Goal: Information Seeking & Learning: Understand process/instructions

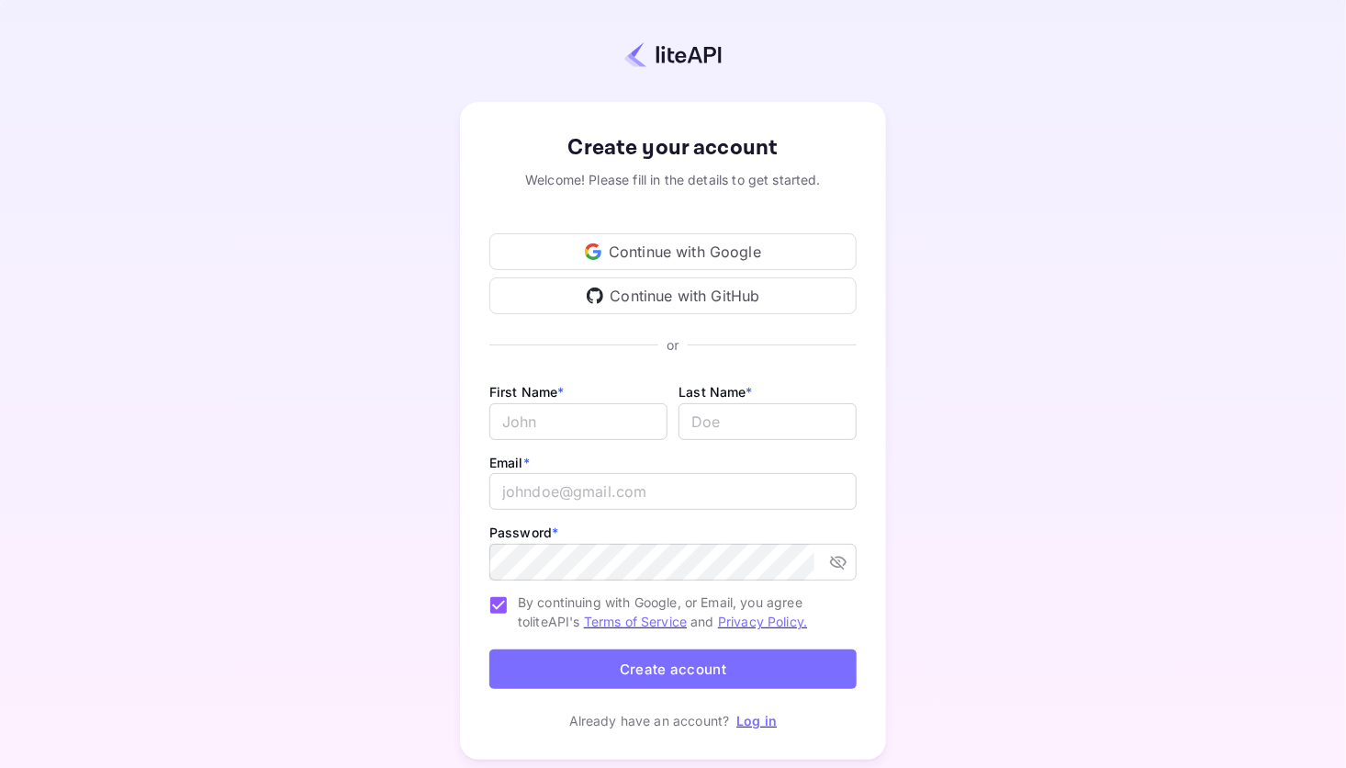
click at [678, 253] on div "Continue with Google" at bounding box center [672, 251] width 367 height 37
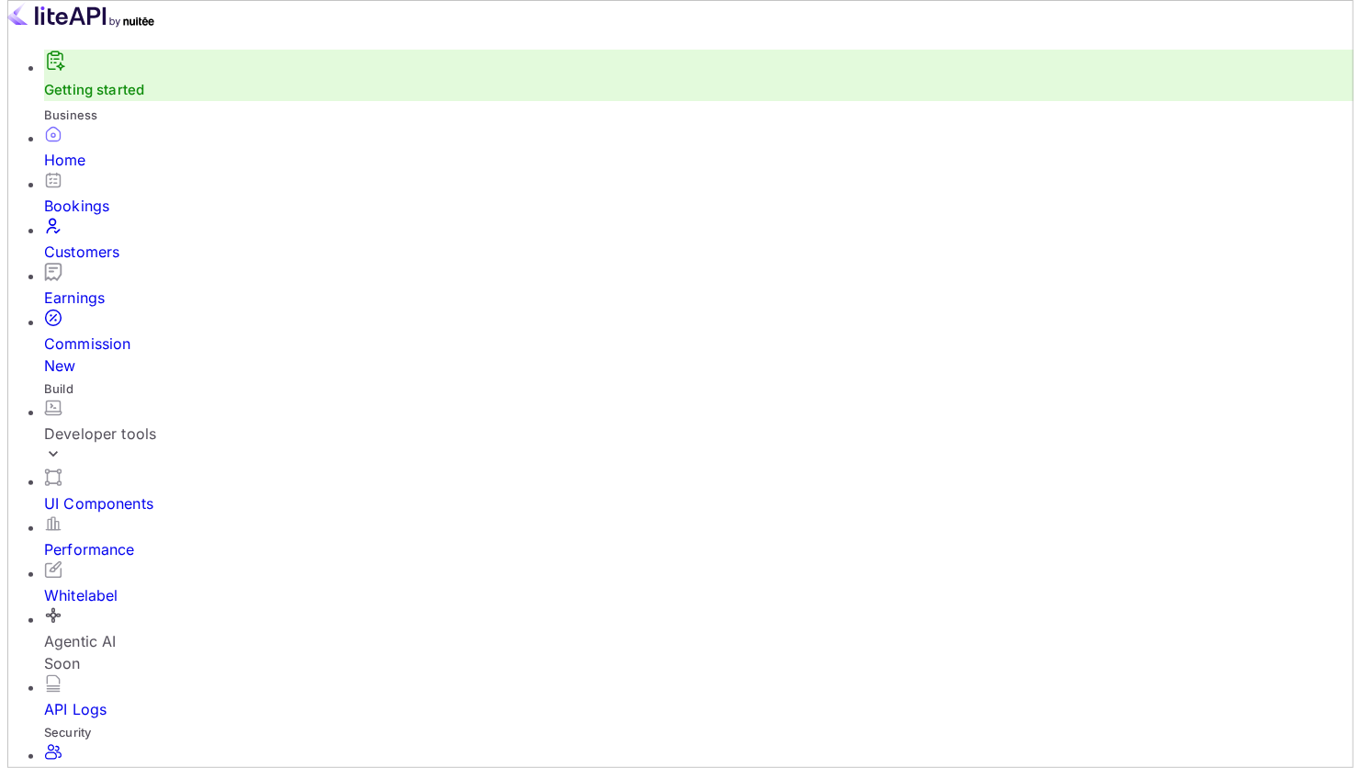
scroll to position [285, 330]
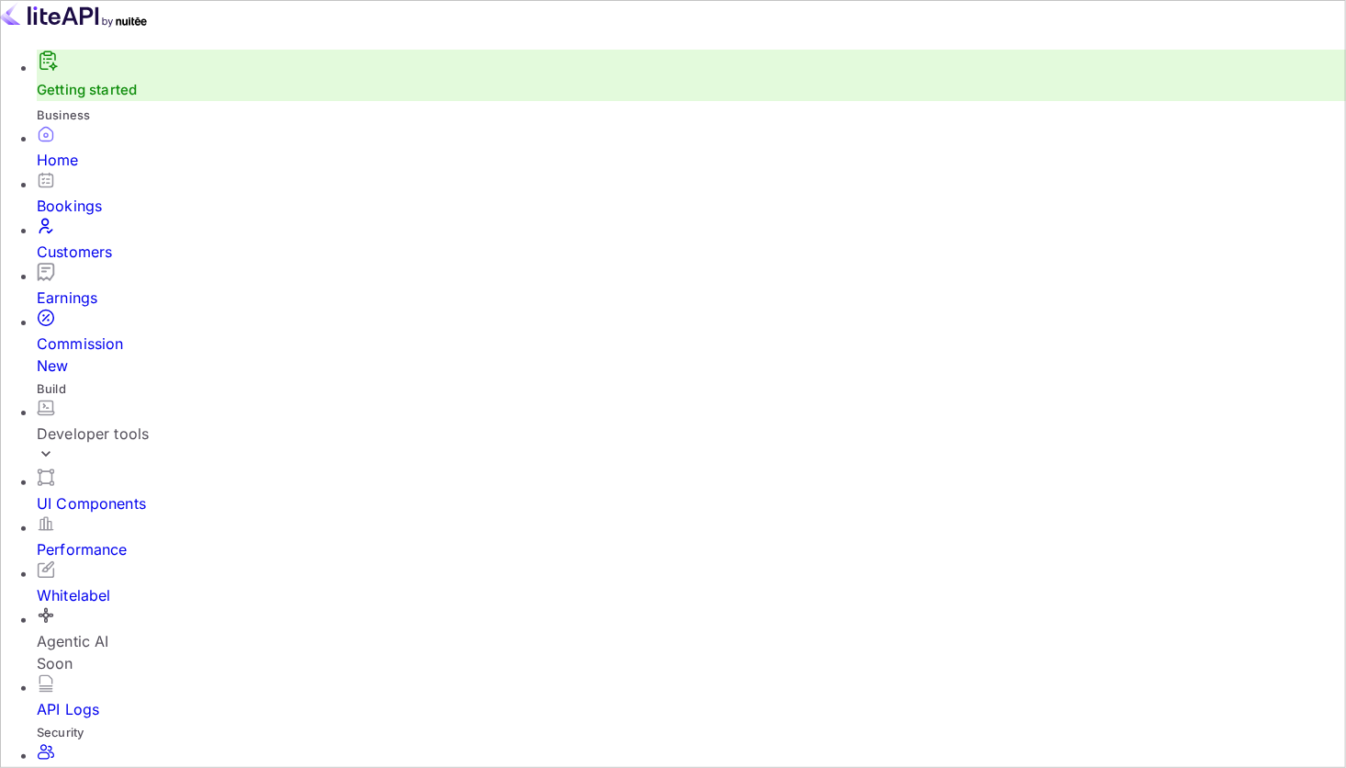
click at [174, 422] on div "Developer tools" at bounding box center [691, 433] width 1309 height 22
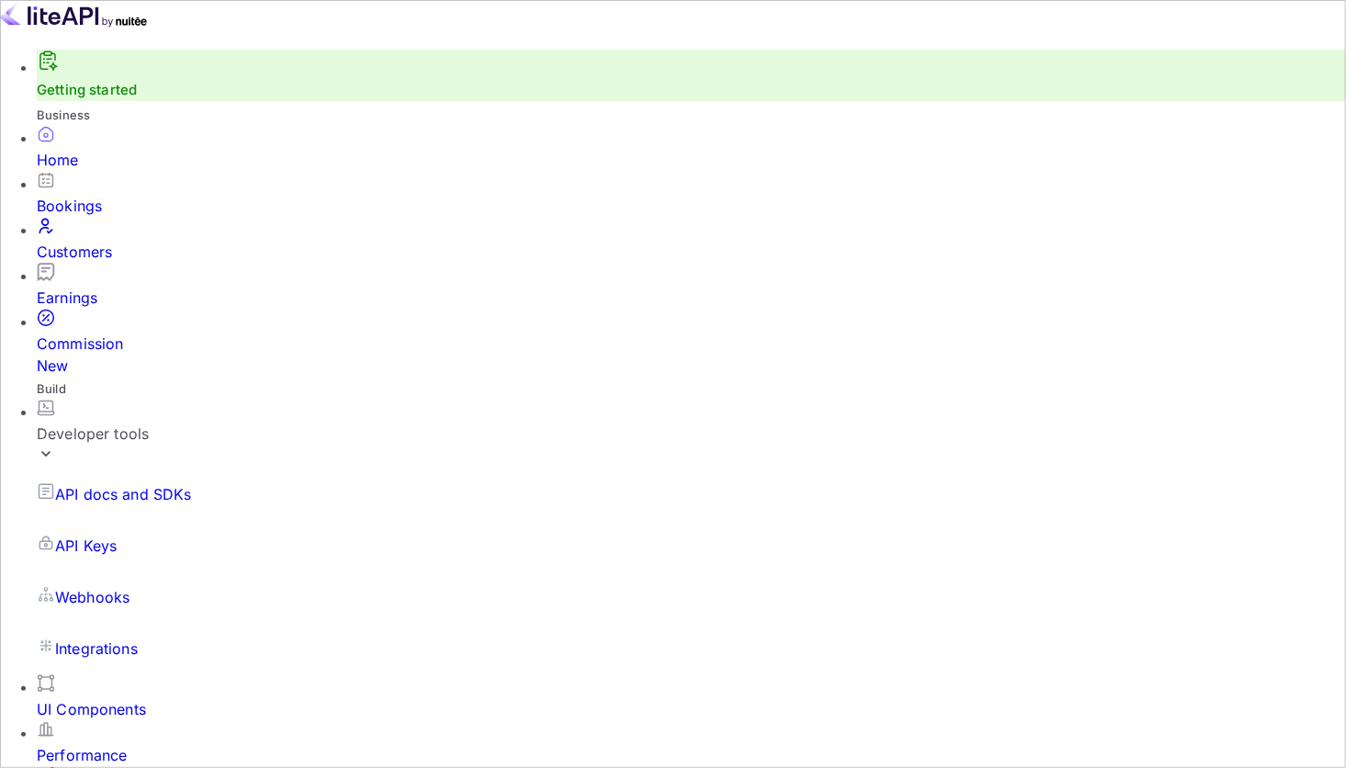
click at [90, 217] on div "Bookings" at bounding box center [691, 206] width 1309 height 22
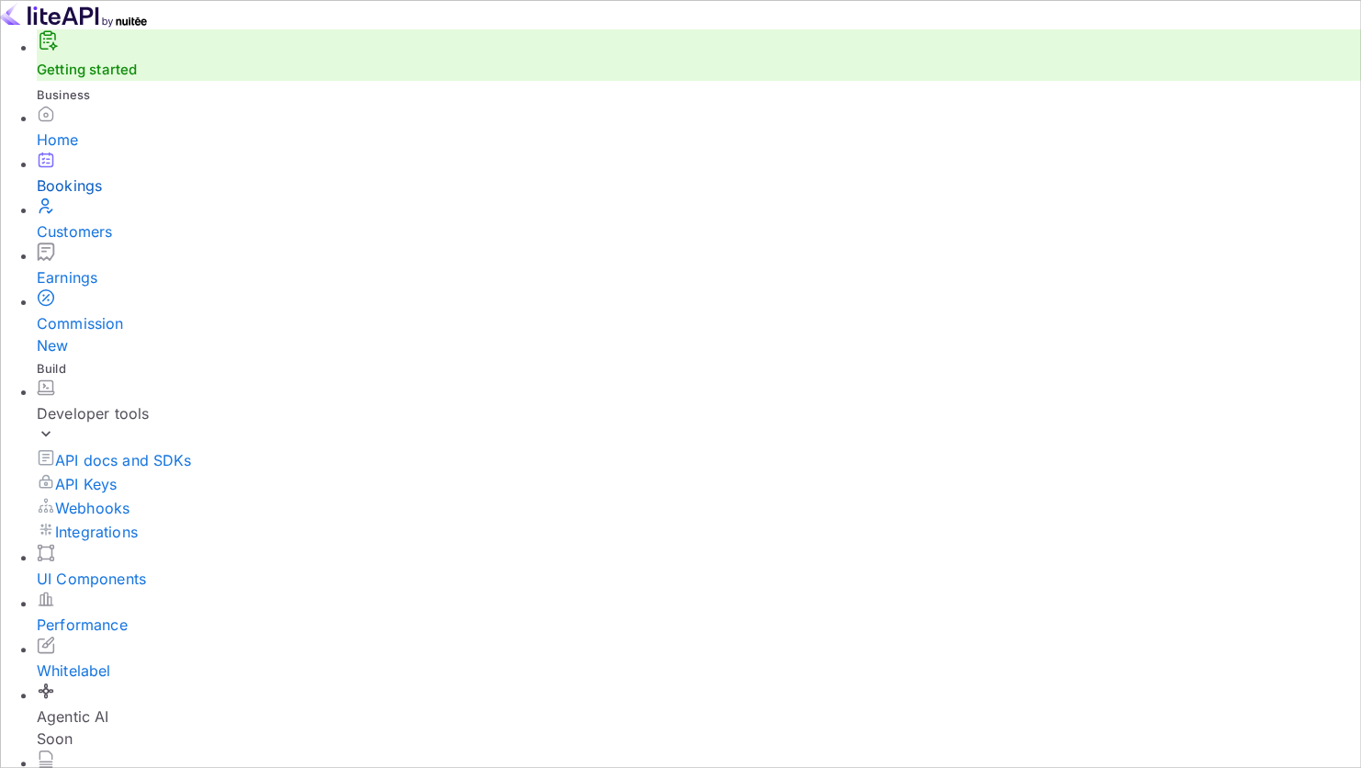
click at [123, 78] on link "Getting started" at bounding box center [87, 69] width 100 height 17
